Goal: Answer question/provide support

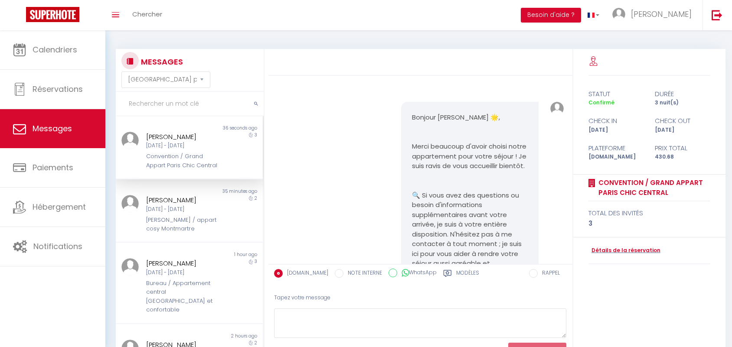
select select "message"
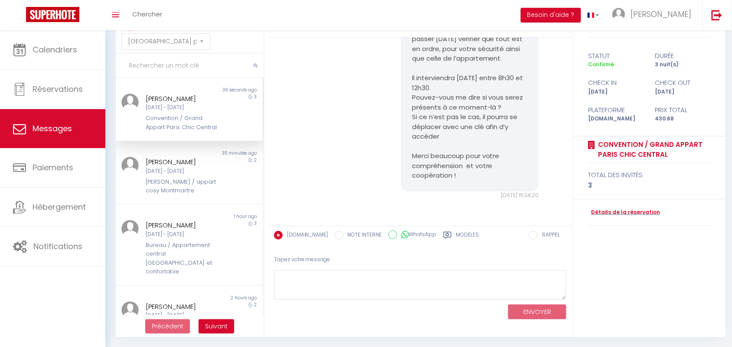
click at [328, 124] on div "Bonjour [PERSON_NAME], J'espère que vous allez bien et que votre séjour se pass…" at bounding box center [420, 68] width 298 height 299
click at [137, 64] on input "text" at bounding box center [190, 66] width 148 height 24
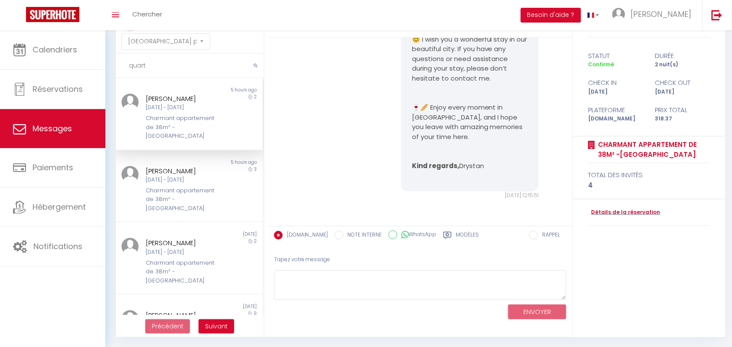
type input "quart"
click at [179, 124] on div "Charmant appartement de 38m² -[GEOGRAPHIC_DATA]" at bounding box center [183, 127] width 74 height 26
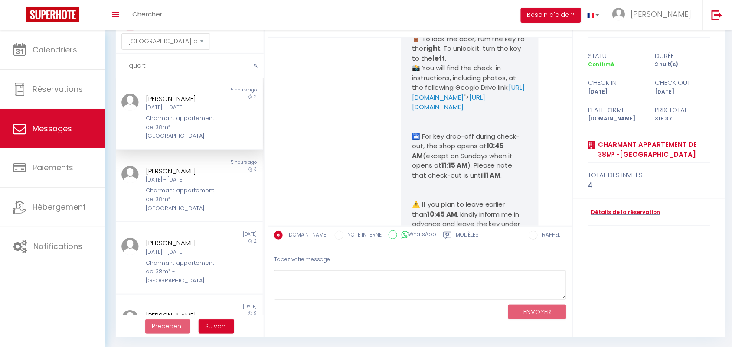
scroll to position [2582, 0]
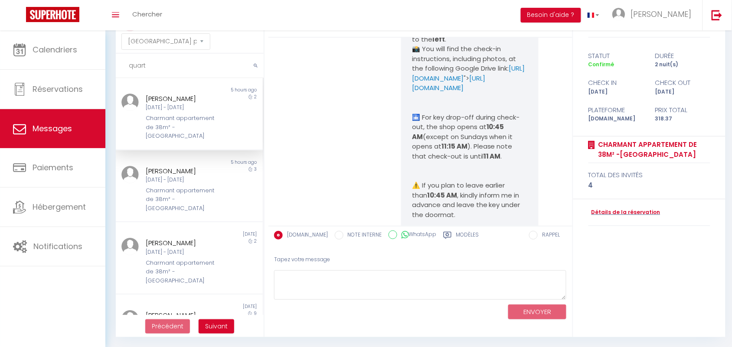
click at [414, 45] on p "🚪 To lock the door, turn the key to the right . To unlock it, turn the key to t…" at bounding box center [470, 29] width 116 height 29
click at [459, 45] on p "🚪 To lock the door, turn the key to the right . To unlock it, turn the key to t…" at bounding box center [470, 29] width 116 height 29
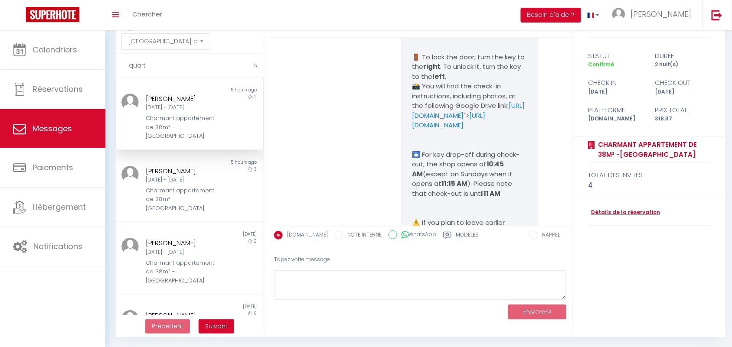
scroll to position [2527, 0]
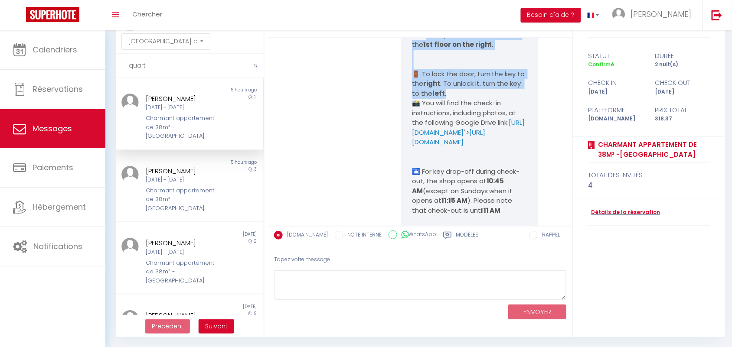
drag, startPoint x: 447, startPoint y: 81, endPoint x: 452, endPoint y: 149, distance: 67.8
copy pre "the apartment is located on the 1st floor on the right . 🚪 To lock the door, tu…"
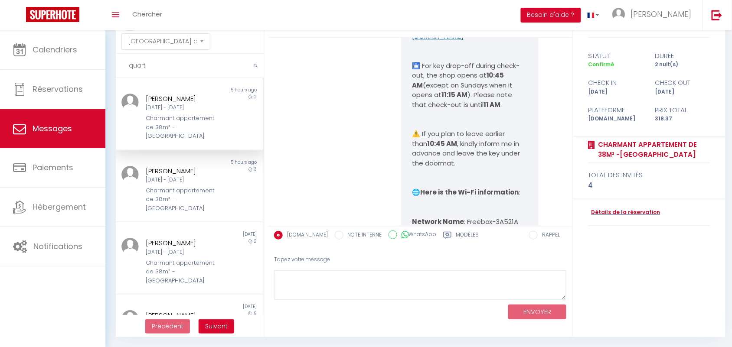
scroll to position [2636, 0]
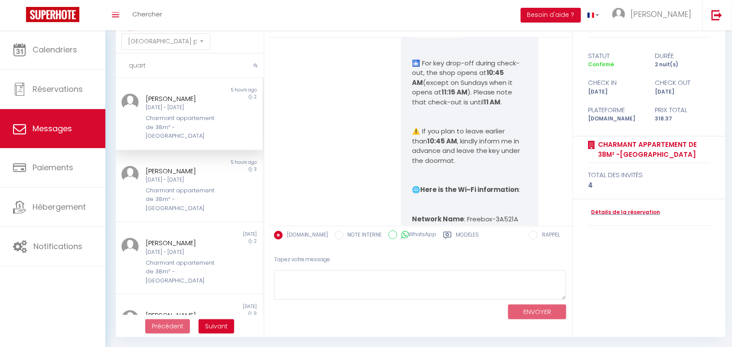
click at [452, 39] on link "[URL][DOMAIN_NAME]" at bounding box center [448, 29] width 73 height 19
drag, startPoint x: 155, startPoint y: 62, endPoint x: 121, endPoint y: 64, distance: 33.9
click at [121, 64] on input "quart" at bounding box center [190, 66] width 148 height 24
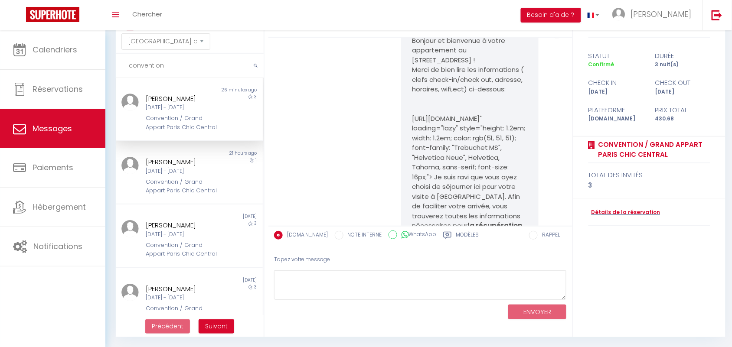
scroll to position [5616, 0]
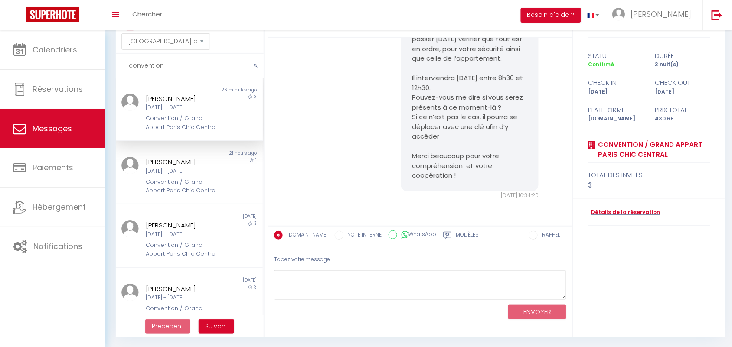
type input "convention"
drag, startPoint x: 173, startPoint y: 62, endPoint x: 116, endPoint y: 68, distance: 57.1
click at [116, 68] on input "convention" at bounding box center [190, 66] width 148 height 24
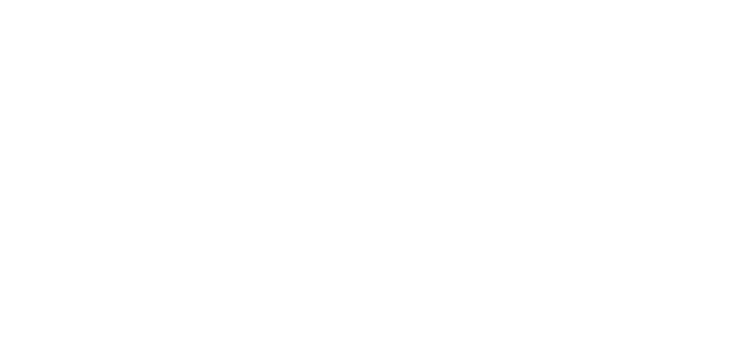
select select "message"
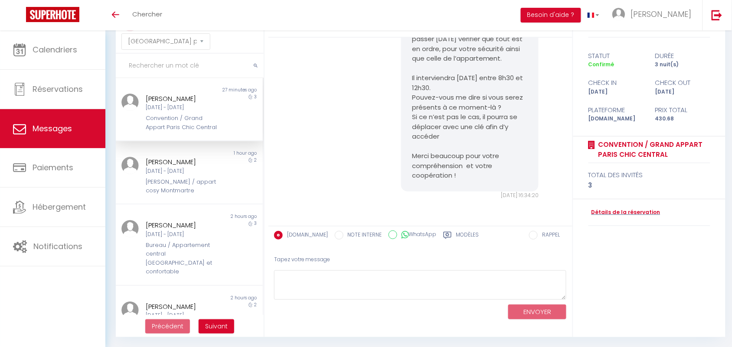
click at [382, 81] on div "Bonjour [PERSON_NAME], J'espère que vous allez bien et que votre séjour se pass…" at bounding box center [420, 68] width 298 height 299
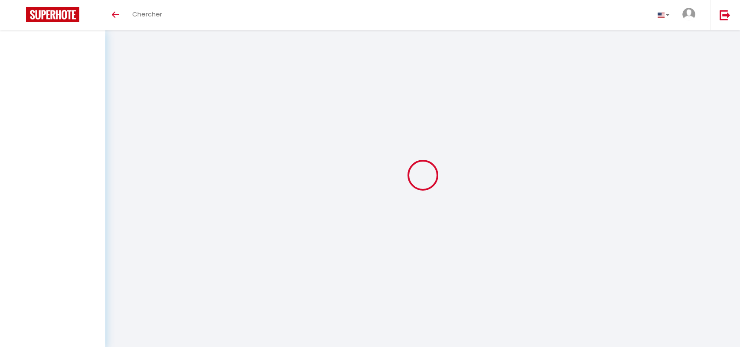
select select "message"
